Goal: Check status: Check status

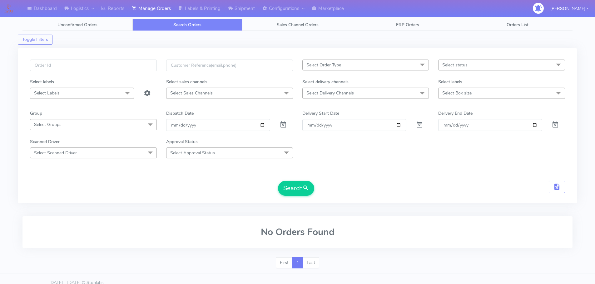
click at [118, 62] on input "text" at bounding box center [93, 66] width 127 height 12
click at [278, 181] on button "Search" at bounding box center [296, 188] width 36 height 15
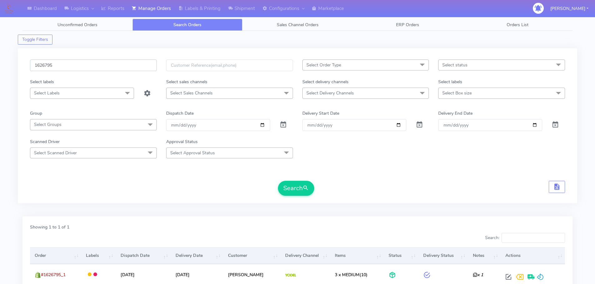
click at [134, 63] on input "1626795" at bounding box center [93, 66] width 127 height 12
paste input "047"
type input "1626047"
click at [278, 181] on button "Search" at bounding box center [296, 188] width 36 height 15
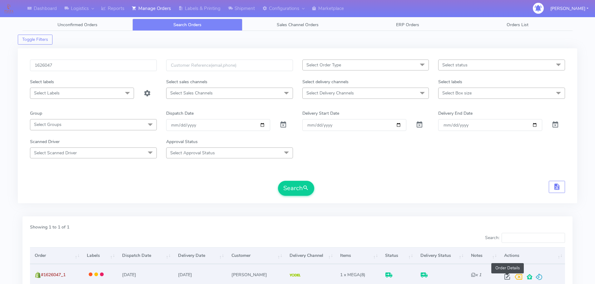
click at [505, 277] on span at bounding box center [506, 279] width 11 height 6
select select "5"
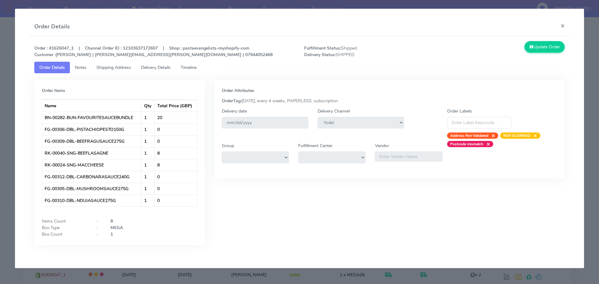
click at [171, 68] on span "Delivery Details" at bounding box center [156, 68] width 30 height 6
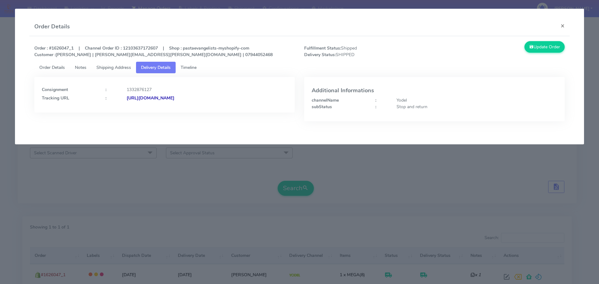
drag, startPoint x: 264, startPoint y: 105, endPoint x: 195, endPoint y: 117, distance: 69.9
click at [195, 117] on div "Consignment : 1332876127 Tracking URL : [URL][DOMAIN_NAME]" at bounding box center [165, 104] width 270 height 54
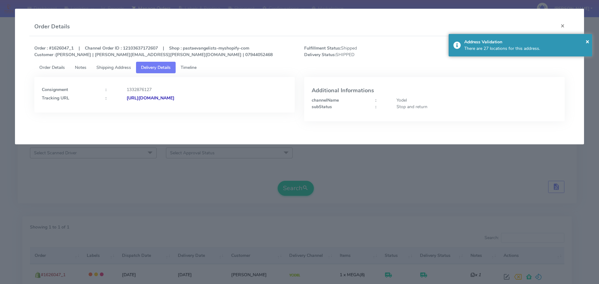
copy strong "JJD0002249960901918"
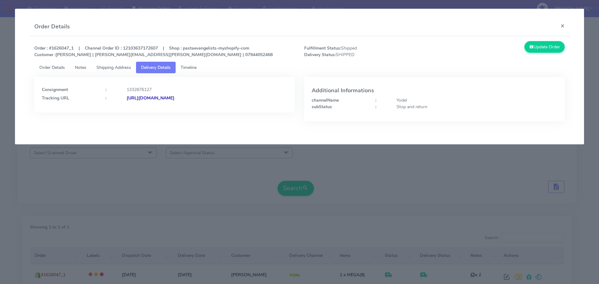
click at [143, 137] on app-order-update "Order Details × Order : #1626047_1 | Channel Order ID : 12103637172607 | Shop :…" at bounding box center [299, 77] width 569 height 136
drag, startPoint x: 168, startPoint y: 156, endPoint x: 169, endPoint y: 153, distance: 4.1
click at [168, 156] on modal-container "Order Details × Order : #1626047_1 | Channel Order ID : 12103637172607 | Shop :…" at bounding box center [299, 142] width 599 height 284
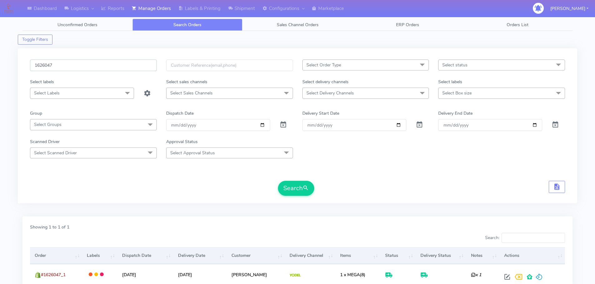
click at [120, 65] on input "1626047" at bounding box center [93, 66] width 127 height 12
paste input "4606"
type input "1624606"
click at [278, 181] on button "Search" at bounding box center [296, 188] width 36 height 15
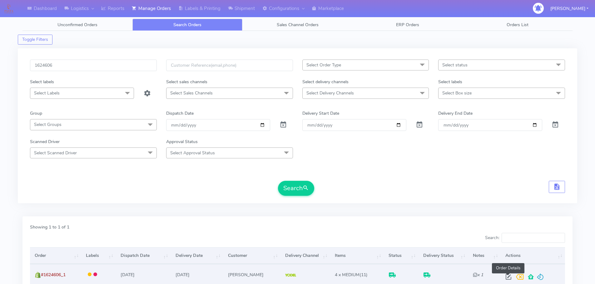
click at [511, 277] on span at bounding box center [507, 279] width 11 height 6
select select "5"
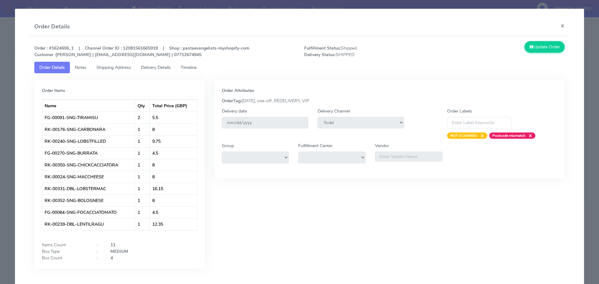
click at [158, 68] on span "Delivery Details" at bounding box center [156, 68] width 30 height 6
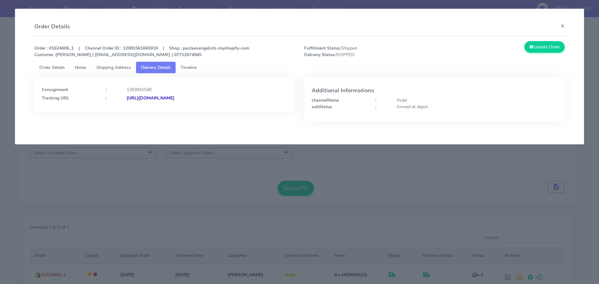
drag, startPoint x: 233, startPoint y: 108, endPoint x: 194, endPoint y: 110, distance: 39.1
click at [194, 110] on div "Consignment : 1303941540 Tracking URL : [URL][DOMAIN_NAME]" at bounding box center [164, 95] width 261 height 36
copy strong "JJD0002249960899426"
click at [96, 203] on modal-container "Order Details × Order : #1624606_1 | Channel Order ID : 12081561665919 | Shop :…" at bounding box center [299, 142] width 599 height 284
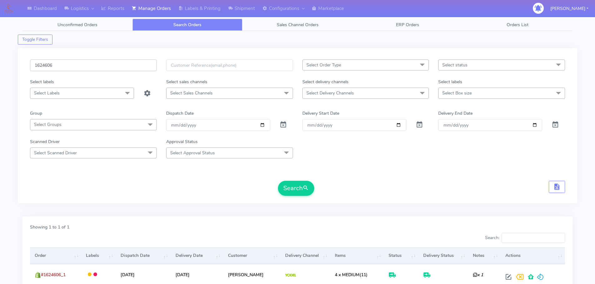
click at [130, 69] on input "1624606" at bounding box center [93, 66] width 127 height 12
paste input "6234"
type input "1626234"
click at [278, 181] on button "Search" at bounding box center [296, 188] width 36 height 15
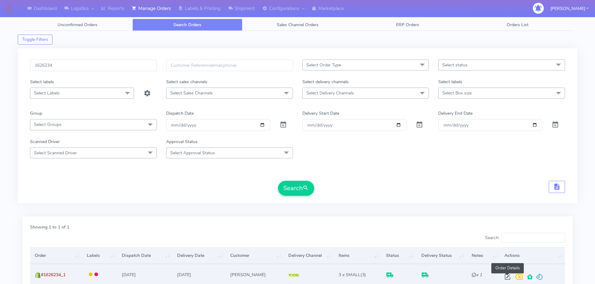
click at [508, 276] on span at bounding box center [507, 279] width 11 height 6
select select "5"
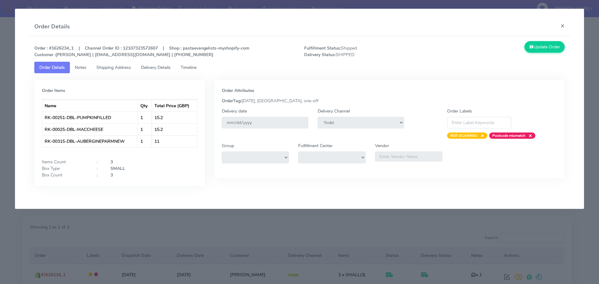
drag, startPoint x: 170, startPoint y: 68, endPoint x: 174, endPoint y: 67, distance: 3.9
click at [169, 68] on span "Delivery Details" at bounding box center [156, 68] width 30 height 6
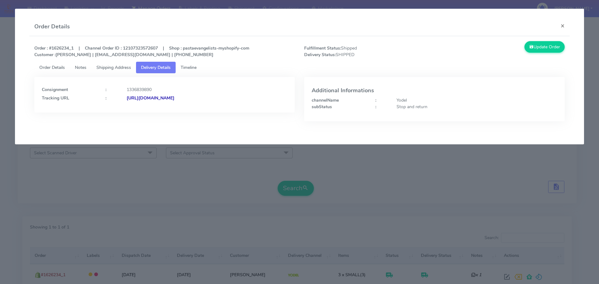
drag, startPoint x: 248, startPoint y: 101, endPoint x: 201, endPoint y: 102, distance: 47.1
click at [195, 108] on div "Consignment : 1336839890 Tracking URL : [URL][DOMAIN_NAME]" at bounding box center [164, 95] width 261 height 36
copy strong "JD0002249960902142"
click at [193, 163] on modal-container "Order Details × Order : #1626234_1 | Channel Order ID : 12107323572607 | Shop :…" at bounding box center [299, 142] width 599 height 284
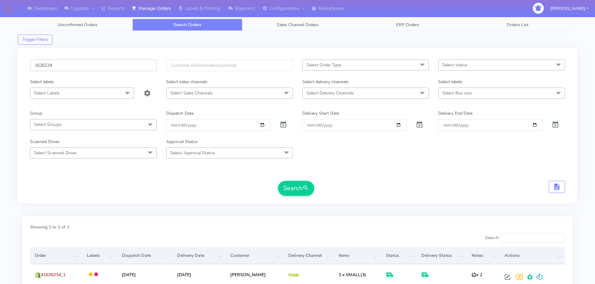
click at [127, 62] on input "1626234" at bounding box center [93, 66] width 127 height 12
paste input "3637"
type input "1623637"
click at [278, 181] on button "Search" at bounding box center [296, 188] width 36 height 15
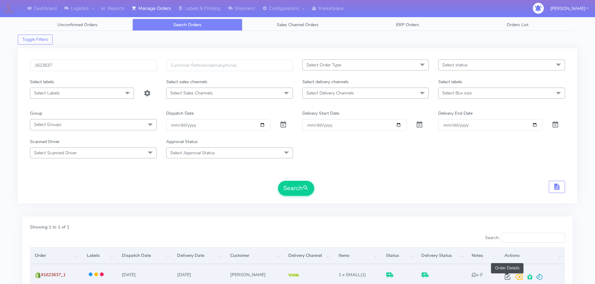
click at [505, 277] on span at bounding box center [507, 279] width 11 height 6
select select "5"
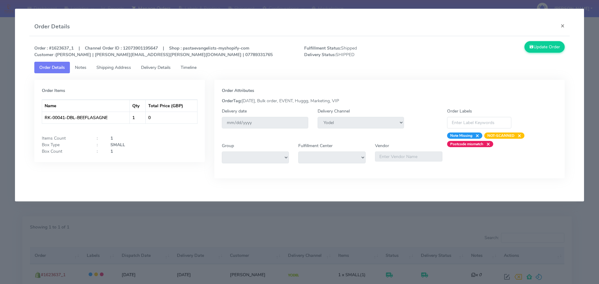
drag, startPoint x: 166, startPoint y: 67, endPoint x: 181, endPoint y: 79, distance: 19.3
click at [166, 67] on span "Delivery Details" at bounding box center [156, 68] width 30 height 6
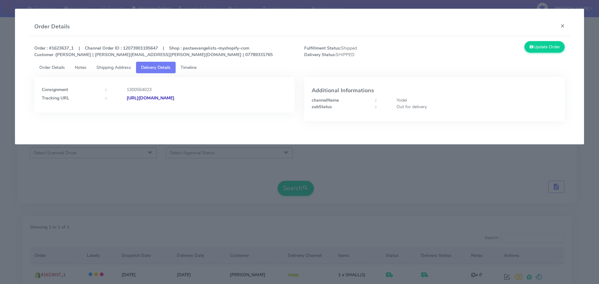
drag, startPoint x: 252, startPoint y: 106, endPoint x: 194, endPoint y: 111, distance: 57.6
click at [194, 111] on div "Consignment : 1300564023 Tracking URL : [URL][DOMAIN_NAME]" at bounding box center [164, 95] width 261 height 36
copy strong "JJD0002249960898440"
click at [145, 172] on modal-container "Order Details × Order : #1623637_1 | Channel Order ID : 12073901195647 | Shop :…" at bounding box center [299, 142] width 599 height 284
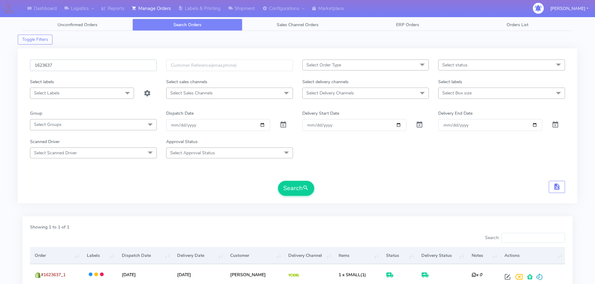
click at [119, 60] on input "1623637" at bounding box center [93, 66] width 127 height 12
paste input "6404"
type input "1626404"
click at [278, 181] on button "Search" at bounding box center [296, 188] width 36 height 15
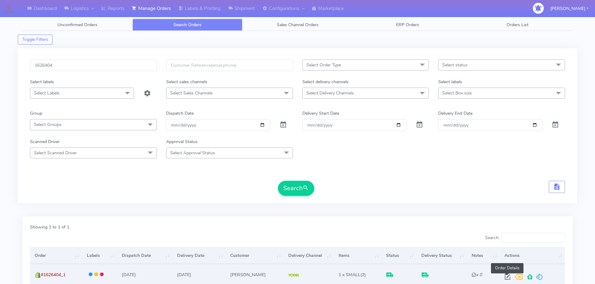
click at [506, 278] on span at bounding box center [507, 279] width 11 height 6
select select "5"
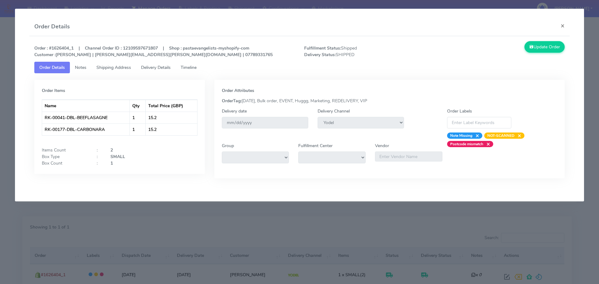
click at [161, 62] on link "Delivery Details" at bounding box center [156, 68] width 40 height 12
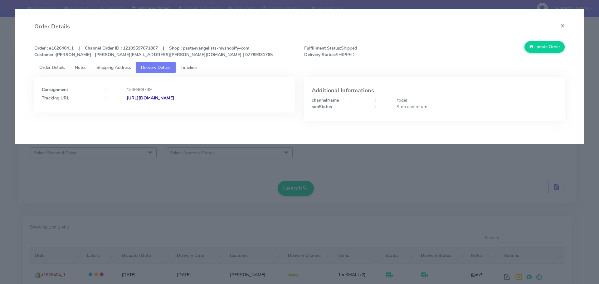
drag, startPoint x: 263, startPoint y: 100, endPoint x: 194, endPoint y: 106, distance: 68.9
click at [194, 106] on div "Consignment : 1336469739 Tracking URL : [URL][DOMAIN_NAME]" at bounding box center [164, 95] width 261 height 36
copy strong "JJD0002249960902103"
click at [202, 184] on modal-container "Order Details × Order : #1626404_1 | Channel Order ID : 12109597671807 | Shop :…" at bounding box center [299, 142] width 599 height 284
